Goal: Navigation & Orientation: Find specific page/section

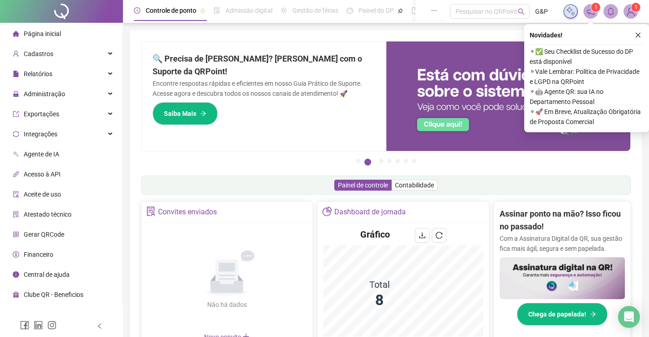
click at [271, 42] on div "🔍 Precisa de Ajuda? Conte com o Suporte da QRPoint! Encontre respostas rápidas …" at bounding box center [264, 95] width 245 height 109
click at [221, 33] on div "Pague o QRPoint com Cartão de Crédito Sua assinatura: mais segurança, prática e…" at bounding box center [386, 292] width 512 height 524
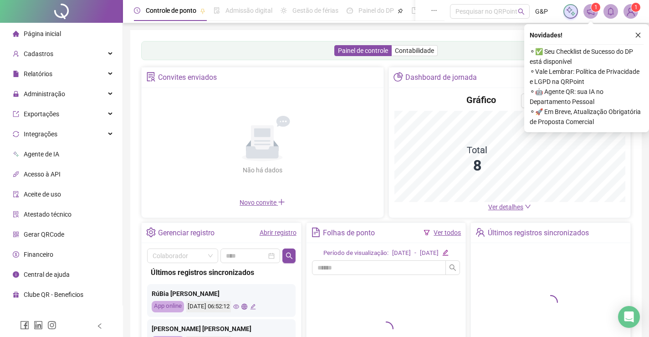
scroll to position [91, 0]
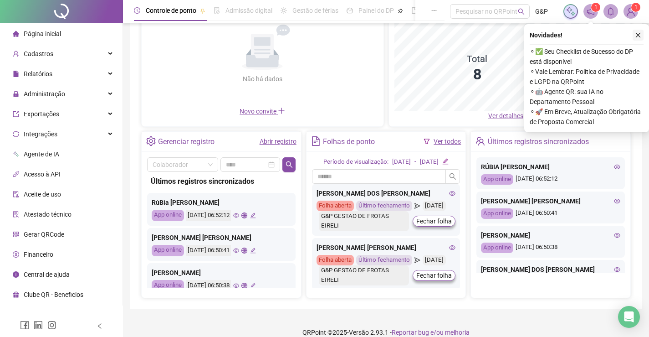
click at [636, 33] on icon "close" at bounding box center [638, 35] width 6 height 6
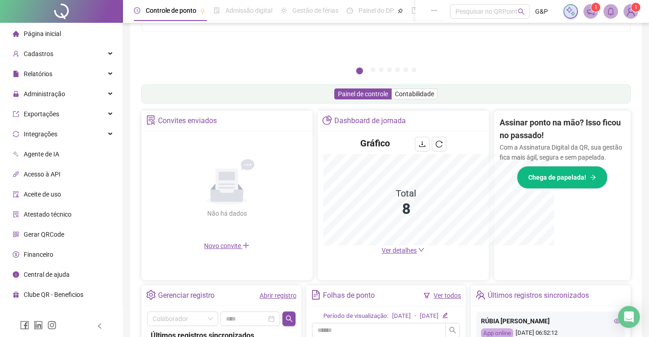
scroll to position [226, 0]
